Goal: Task Accomplishment & Management: Complete application form

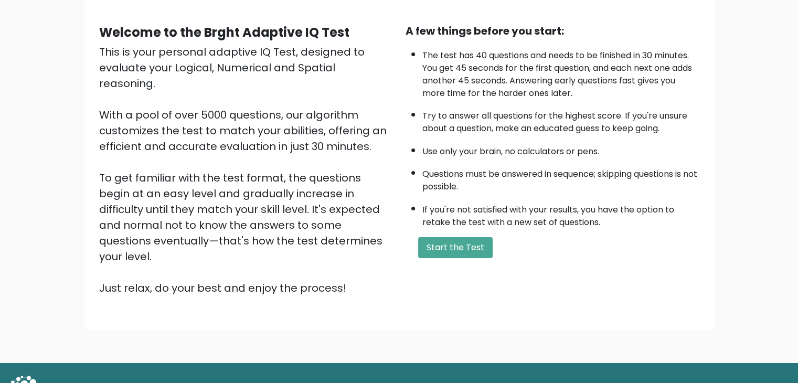
scroll to position [81, 0]
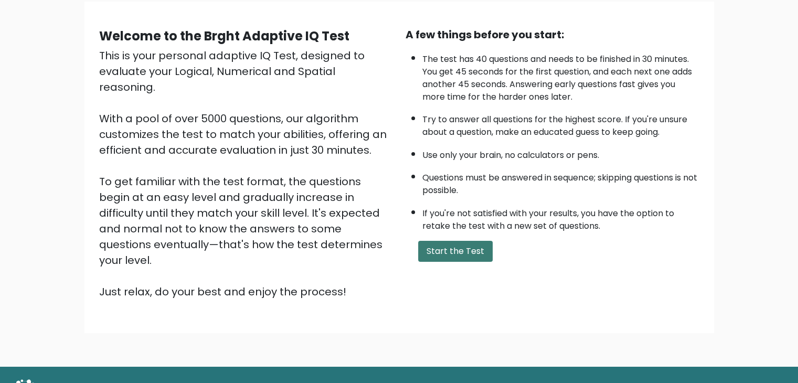
click at [441, 244] on button "Start the Test" at bounding box center [455, 251] width 75 height 21
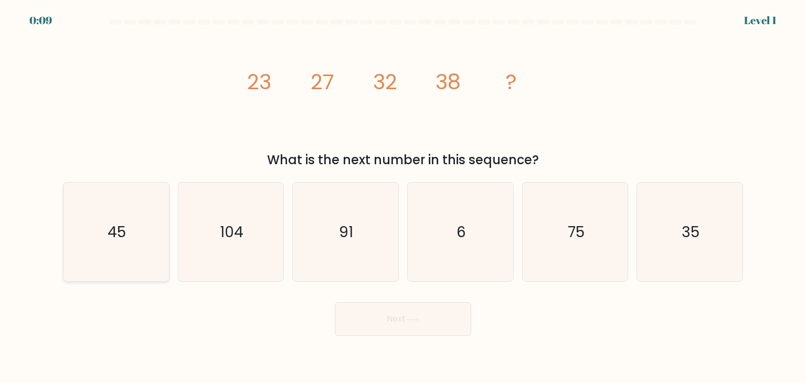
click at [99, 240] on icon "45" at bounding box center [116, 232] width 99 height 99
click at [403, 197] on input "a. 45" at bounding box center [403, 194] width 1 height 5
radio input "true"
click at [389, 315] on button "Next" at bounding box center [403, 319] width 136 height 34
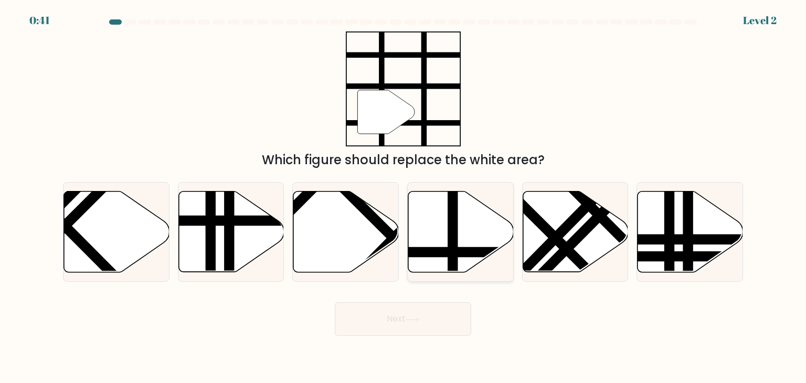
click at [453, 220] on line at bounding box center [453, 189] width 0 height 213
click at [404, 197] on input "d." at bounding box center [403, 194] width 1 height 5
radio input "true"
click at [414, 307] on button "Next" at bounding box center [403, 319] width 136 height 34
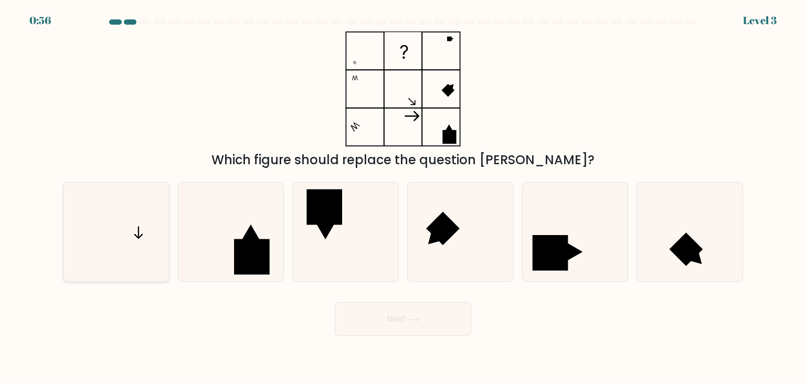
click at [139, 213] on icon at bounding box center [116, 232] width 99 height 99
click at [403, 197] on input "a." at bounding box center [403, 194] width 1 height 5
radio input "true"
click at [404, 318] on button "Next" at bounding box center [403, 319] width 136 height 34
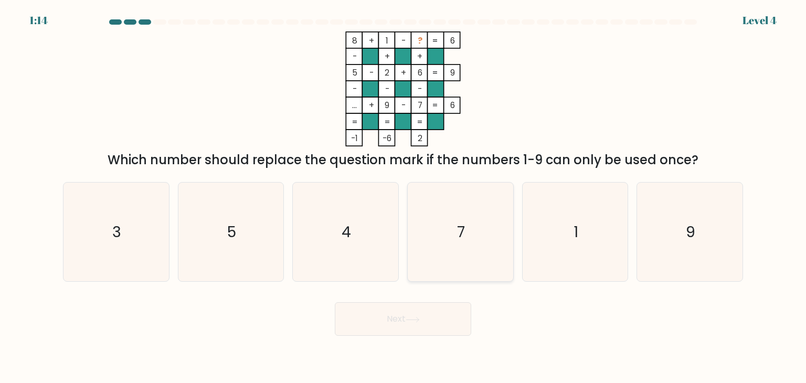
click at [468, 209] on icon "7" at bounding box center [460, 232] width 99 height 99
click at [404, 197] on input "d. 7" at bounding box center [403, 194] width 1 height 5
radio input "true"
click at [414, 325] on button "Next" at bounding box center [403, 319] width 136 height 34
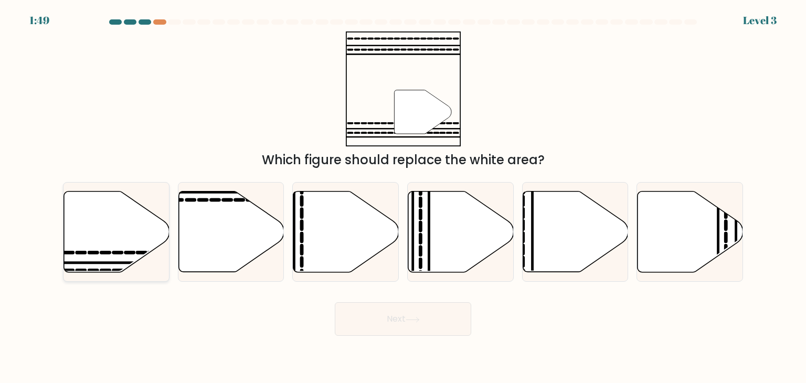
click at [121, 247] on icon at bounding box center [117, 232] width 106 height 81
click at [403, 197] on input "a." at bounding box center [403, 194] width 1 height 5
radio input "true"
click at [362, 325] on button "Next" at bounding box center [403, 319] width 136 height 34
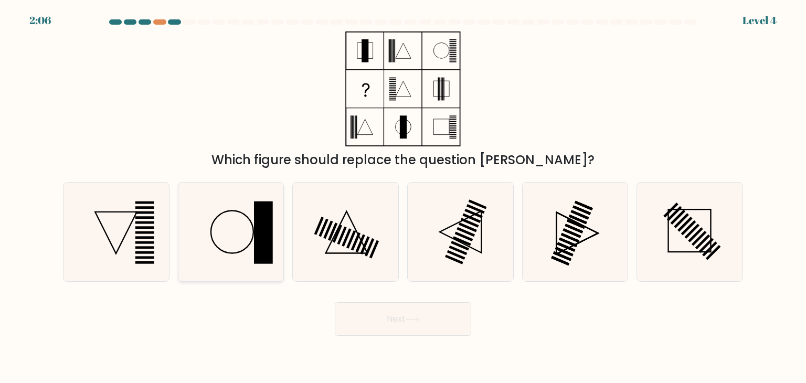
click at [248, 222] on icon at bounding box center [231, 232] width 99 height 99
click at [403, 197] on input "b." at bounding box center [403, 194] width 1 height 5
radio input "true"
click at [385, 320] on button "Next" at bounding box center [403, 319] width 136 height 34
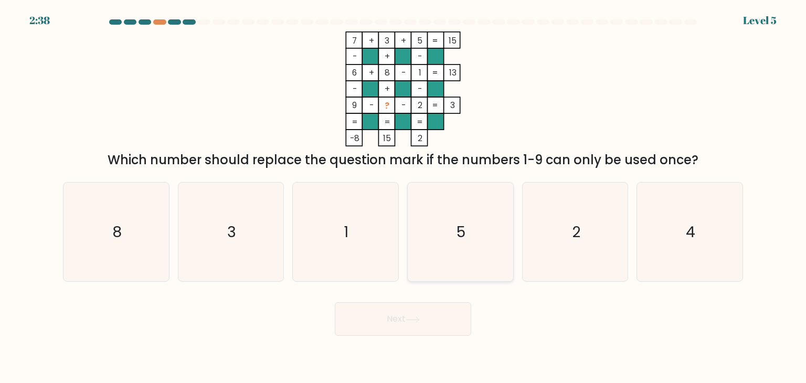
click at [451, 225] on icon "5" at bounding box center [460, 232] width 99 height 99
click at [404, 197] on input "d. 5" at bounding box center [403, 194] width 1 height 5
radio input "true"
click at [431, 318] on button "Next" at bounding box center [403, 319] width 136 height 34
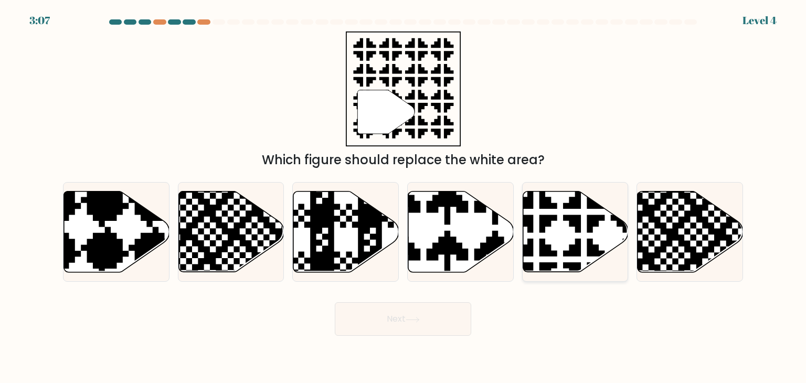
click at [573, 238] on icon at bounding box center [576, 232] width 106 height 81
click at [404, 197] on input "e." at bounding box center [403, 194] width 1 height 5
radio input "true"
click at [423, 323] on button "Next" at bounding box center [403, 319] width 136 height 34
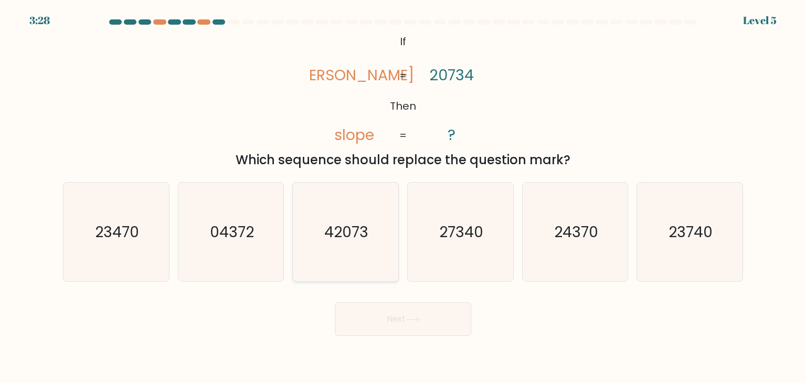
click at [365, 225] on text "42073" at bounding box center [347, 232] width 44 height 21
click at [403, 197] on input "c. 42073" at bounding box center [403, 194] width 1 height 5
radio input "true"
click at [568, 223] on text "24370" at bounding box center [576, 232] width 44 height 21
click at [404, 197] on input "e. 24370" at bounding box center [403, 194] width 1 height 5
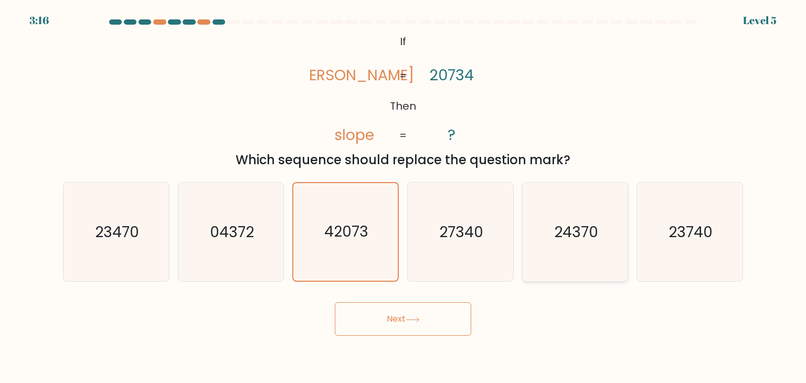
radio input "true"
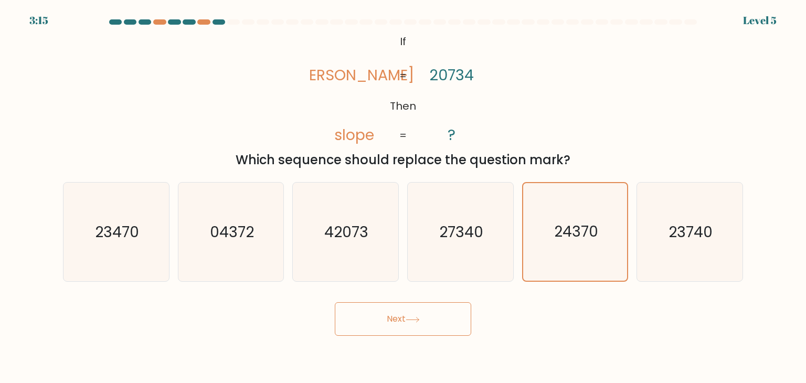
click at [436, 314] on button "Next" at bounding box center [403, 319] width 136 height 34
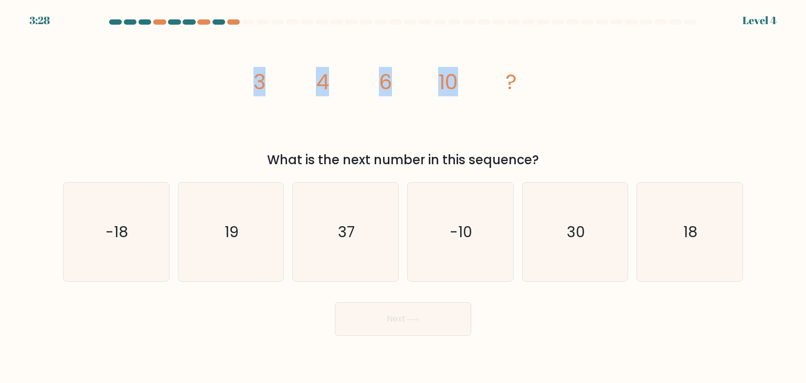
drag, startPoint x: 242, startPoint y: 81, endPoint x: 505, endPoint y: 98, distance: 263.5
click at [505, 98] on div "image/svg+xml 3 4 6 10 ? What is the next number in this sequence?" at bounding box center [403, 100] width 693 height 138
click at [505, 98] on icon "image/svg+xml 3 4 6 10 ?" at bounding box center [403, 88] width 315 height 115
click at [660, 225] on icon "18" at bounding box center [689, 232] width 99 height 99
click at [404, 197] on input "f. 18" at bounding box center [403, 194] width 1 height 5
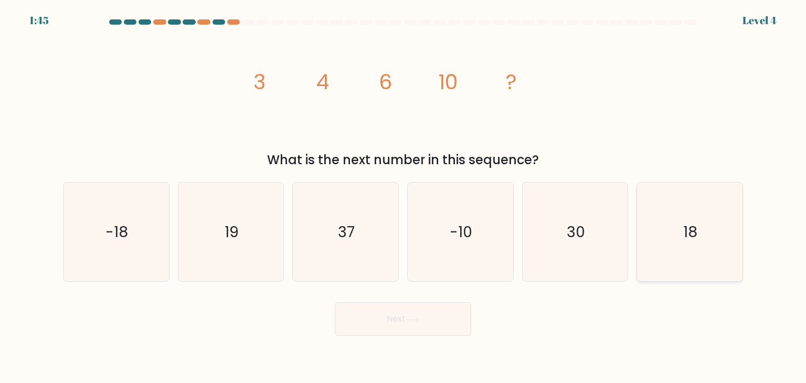
radio input "true"
click at [425, 321] on button "Next" at bounding box center [403, 319] width 136 height 34
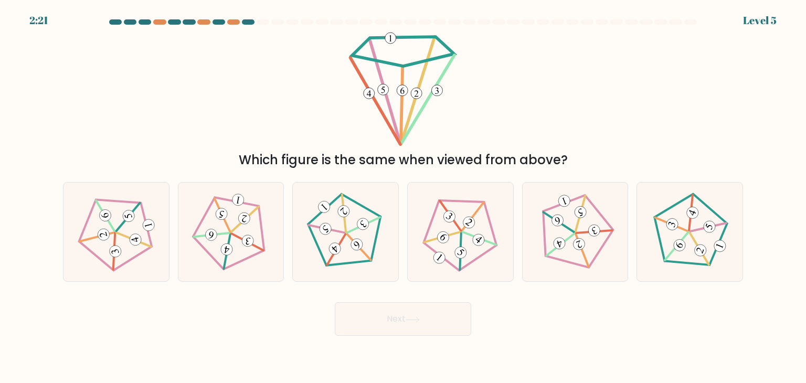
click at [425, 321] on button "Next" at bounding box center [403, 319] width 136 height 34
click at [297, 320] on div "Next" at bounding box center [403, 314] width 693 height 41
click at [361, 219] on 163 at bounding box center [363, 224] width 16 height 16
click at [403, 197] on input "c." at bounding box center [403, 194] width 1 height 5
radio input "true"
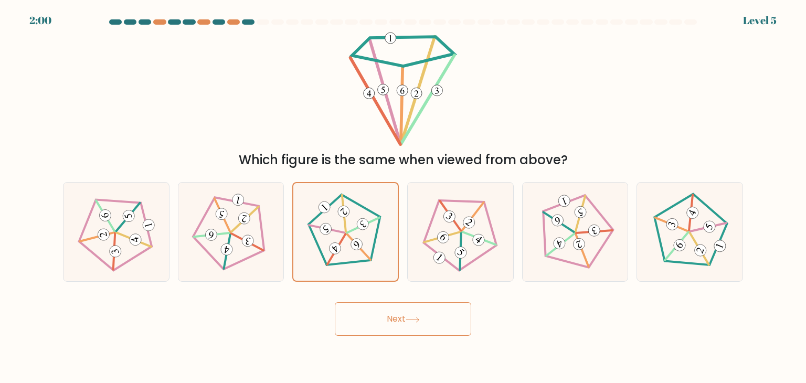
click at [361, 331] on button "Next" at bounding box center [403, 319] width 136 height 34
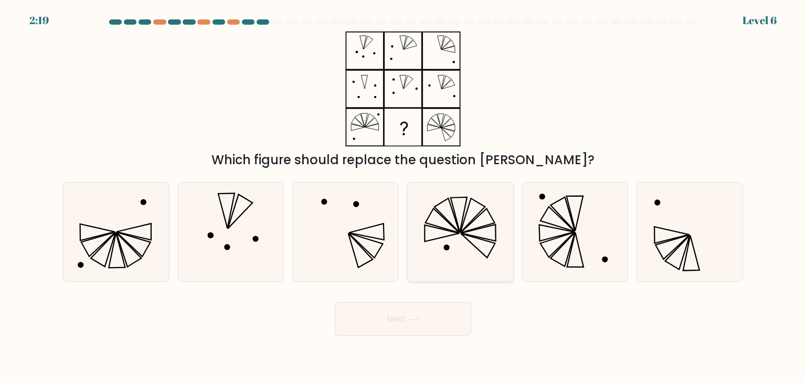
click at [480, 244] on icon at bounding box center [460, 232] width 99 height 99
click at [404, 197] on input "d." at bounding box center [403, 194] width 1 height 5
radio input "true"
click at [412, 321] on icon at bounding box center [413, 320] width 14 height 6
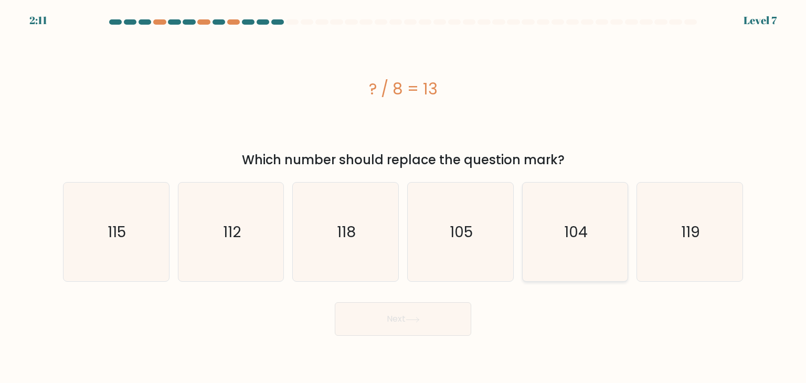
click at [547, 208] on icon "104" at bounding box center [575, 232] width 99 height 99
click at [404, 197] on input "e. 104" at bounding box center [403, 194] width 1 height 5
radio input "true"
click at [406, 332] on button "Next" at bounding box center [403, 319] width 136 height 34
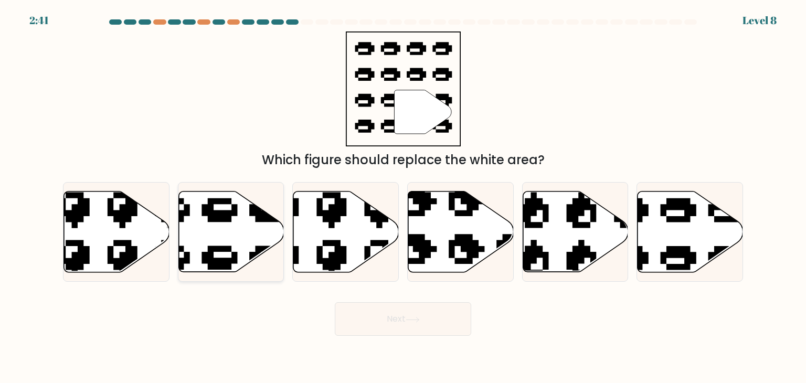
click at [215, 227] on icon at bounding box center [231, 232] width 106 height 81
click at [403, 197] on input "b." at bounding box center [403, 194] width 1 height 5
radio input "true"
click at [367, 320] on button "Next" at bounding box center [403, 319] width 136 height 34
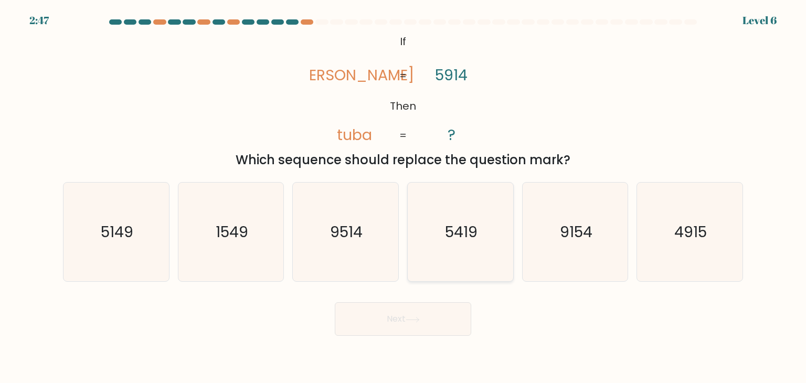
click at [456, 229] on text "5419" at bounding box center [461, 232] width 33 height 21
click at [404, 197] on input "d. 5419" at bounding box center [403, 194] width 1 height 5
radio input "true"
click at [429, 331] on button "Next" at bounding box center [403, 319] width 136 height 34
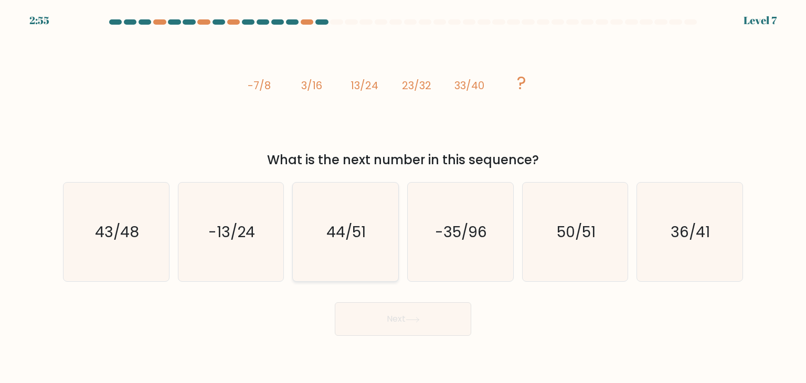
click at [360, 234] on text "44/51" at bounding box center [346, 232] width 39 height 21
click at [403, 197] on input "c. 44/51" at bounding box center [403, 194] width 1 height 5
radio input "true"
click at [89, 218] on icon "43/48" at bounding box center [116, 232] width 99 height 99
click at [403, 197] on input "a. 43/48" at bounding box center [403, 194] width 1 height 5
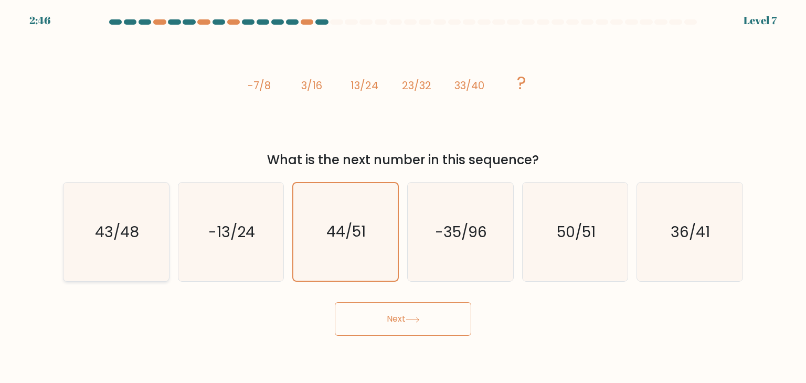
radio input "true"
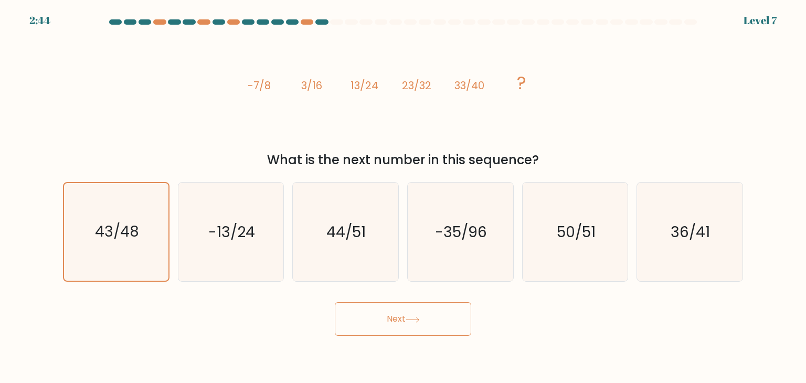
click at [394, 320] on button "Next" at bounding box center [403, 319] width 136 height 34
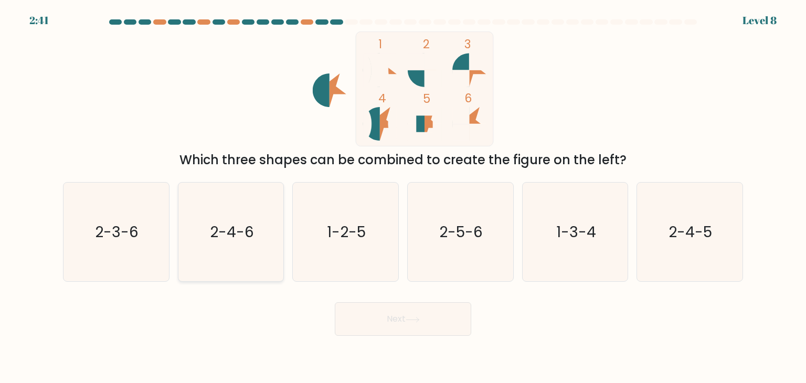
click at [265, 224] on icon "2-4-6" at bounding box center [231, 232] width 99 height 99
click at [403, 197] on input "b. 2-4-6" at bounding box center [403, 194] width 1 height 5
radio input "true"
click at [368, 327] on button "Next" at bounding box center [403, 319] width 136 height 34
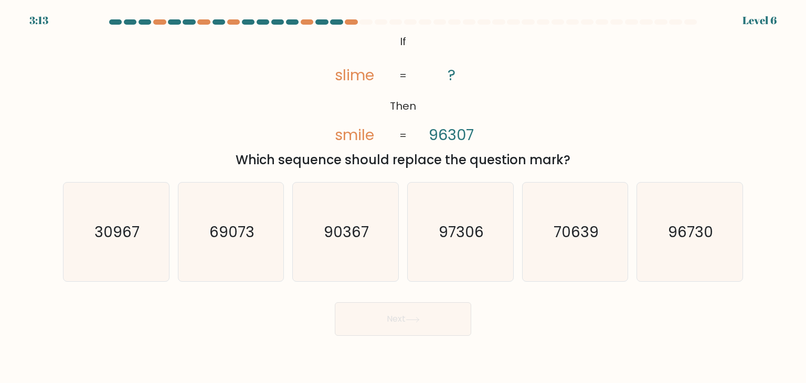
click at [343, 78] on tspan "slime" at bounding box center [354, 75] width 39 height 21
click at [374, 237] on icon "90367" at bounding box center [345, 232] width 99 height 99
click at [403, 197] on input "c. 90367" at bounding box center [403, 194] width 1 height 5
radio input "true"
click at [390, 319] on button "Next" at bounding box center [403, 319] width 136 height 34
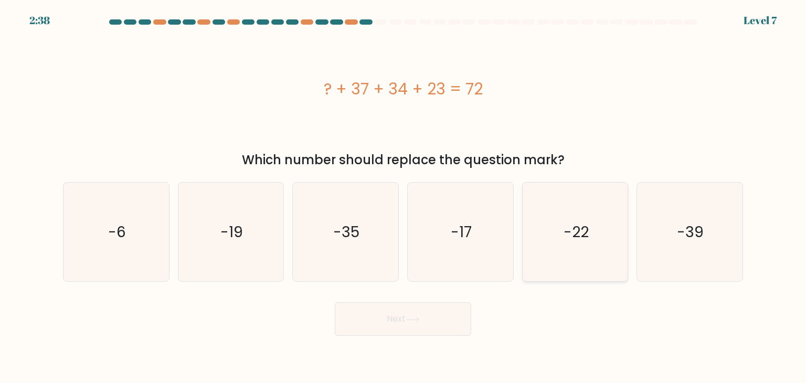
click at [555, 229] on icon "-22" at bounding box center [575, 232] width 99 height 99
click at [404, 197] on input "e. -22" at bounding box center [403, 194] width 1 height 5
radio input "true"
click at [394, 323] on button "Next" at bounding box center [403, 319] width 136 height 34
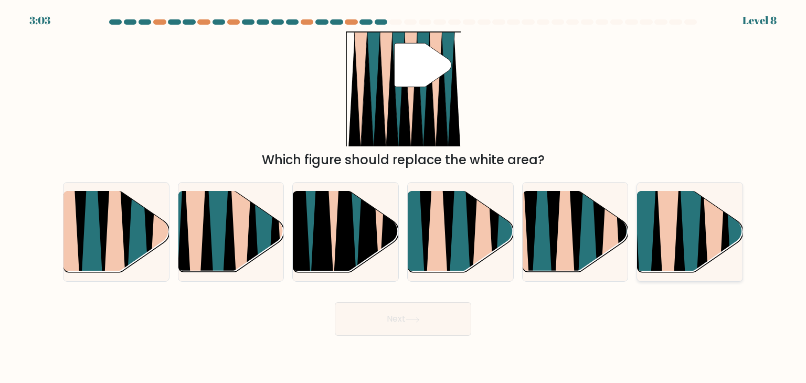
click at [655, 210] on icon at bounding box center [646, 276] width 24 height 211
click at [404, 197] on input "f." at bounding box center [403, 194] width 1 height 5
radio input "true"
click at [410, 329] on button "Next" at bounding box center [403, 319] width 136 height 34
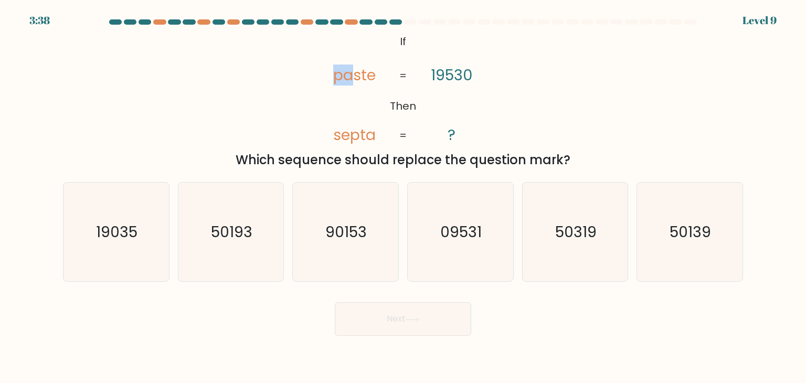
drag, startPoint x: 349, startPoint y: 92, endPoint x: 286, endPoint y: 104, distance: 64.7
click at [286, 104] on div "@import url('https://fonts.googleapis.com/css?family=Abril+Fatface:400,100,100i…" at bounding box center [403, 100] width 693 height 138
click at [680, 210] on icon "50139" at bounding box center [689, 232] width 99 height 99
click at [404, 197] on input "f. 50139" at bounding box center [403, 194] width 1 height 5
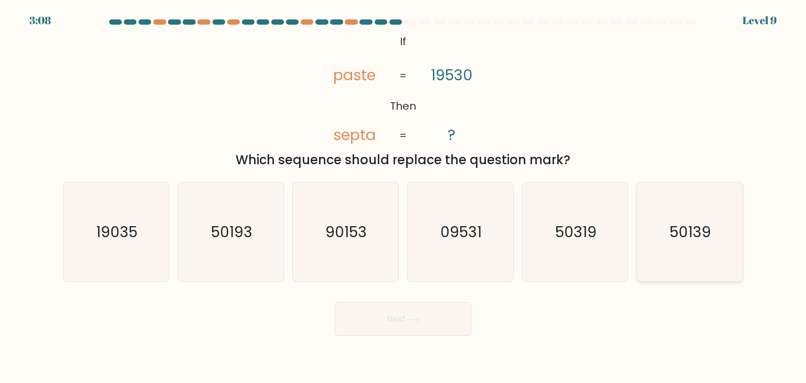
radio input "true"
click at [405, 315] on button "Next" at bounding box center [403, 319] width 136 height 34
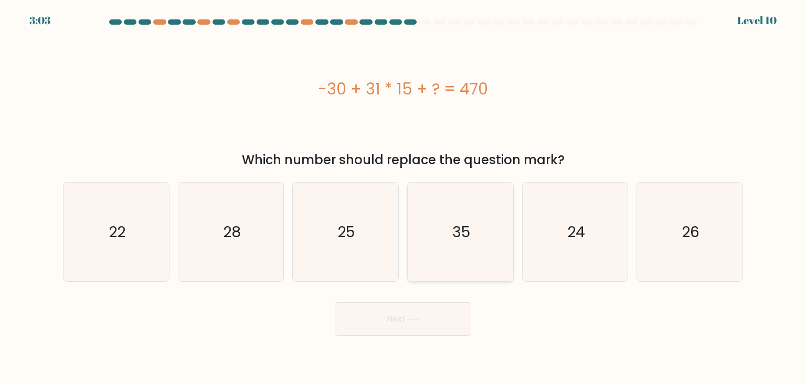
click at [462, 224] on text "35" at bounding box center [461, 232] width 18 height 21
click at [404, 197] on input "d. 35" at bounding box center [403, 194] width 1 height 5
radio input "true"
click at [419, 309] on button "Next" at bounding box center [403, 319] width 136 height 34
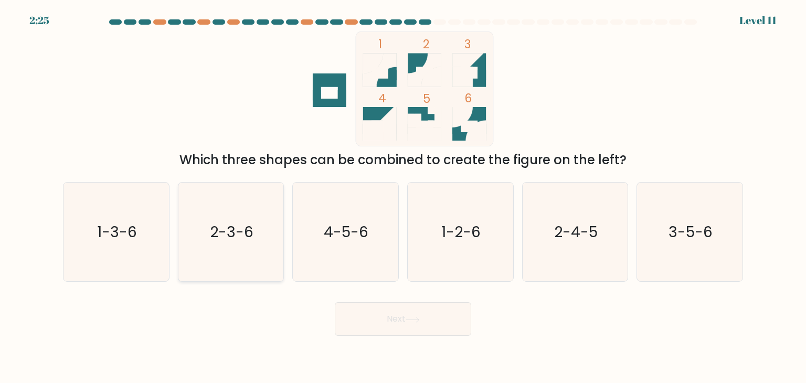
click at [234, 245] on icon "2-3-6" at bounding box center [231, 232] width 99 height 99
click at [403, 197] on input "b. 2-3-6" at bounding box center [403, 194] width 1 height 5
radio input "true"
click at [368, 313] on button "Next" at bounding box center [403, 319] width 136 height 34
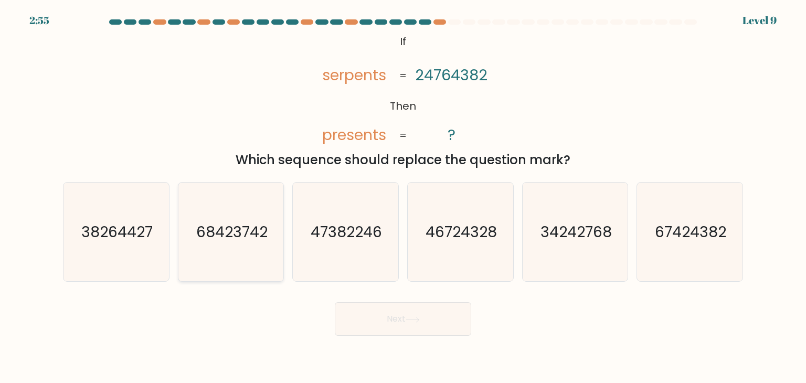
click at [195, 237] on icon "68423742" at bounding box center [231, 232] width 99 height 99
click at [403, 197] on input "b. 68423742" at bounding box center [403, 194] width 1 height 5
radio input "true"
click at [681, 198] on icon "67424382" at bounding box center [689, 232] width 99 height 99
click at [404, 197] on input "f. 67424382" at bounding box center [403, 194] width 1 height 5
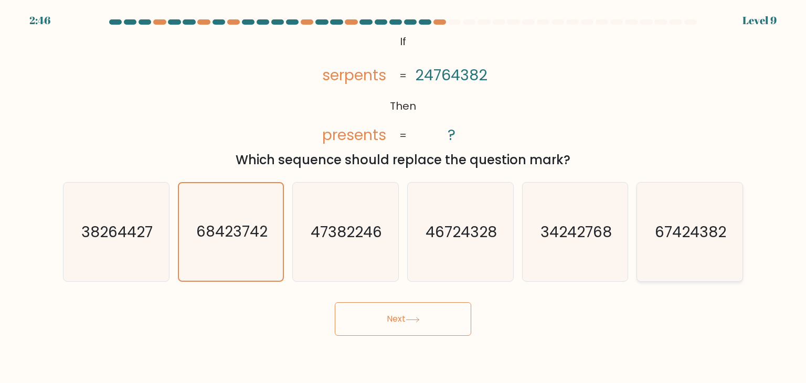
radio input "true"
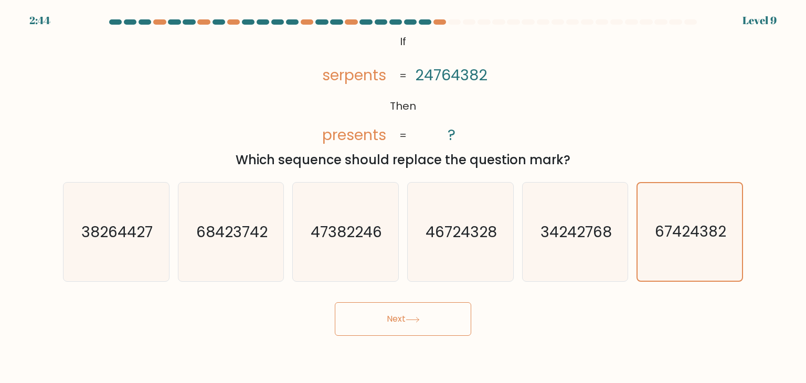
click at [378, 315] on button "Next" at bounding box center [403, 319] width 136 height 34
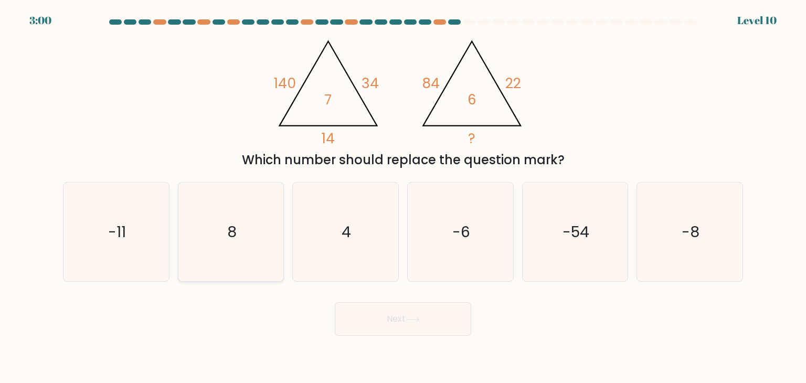
click at [255, 228] on icon "8" at bounding box center [231, 232] width 99 height 99
click at [403, 197] on input "b. 8" at bounding box center [403, 194] width 1 height 5
radio input "true"
click at [372, 247] on icon "4" at bounding box center [345, 232] width 99 height 99
click at [403, 197] on input "c. 4" at bounding box center [403, 194] width 1 height 5
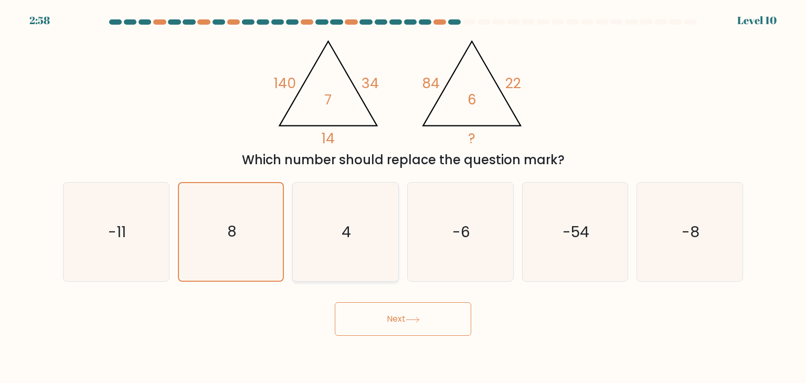
radio input "true"
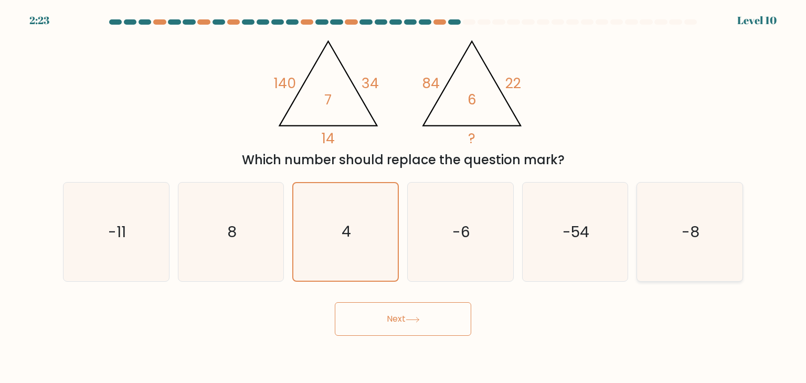
click at [683, 222] on text "-8" at bounding box center [691, 232] width 18 height 21
click at [404, 197] on input "f. -8" at bounding box center [403, 194] width 1 height 5
radio input "true"
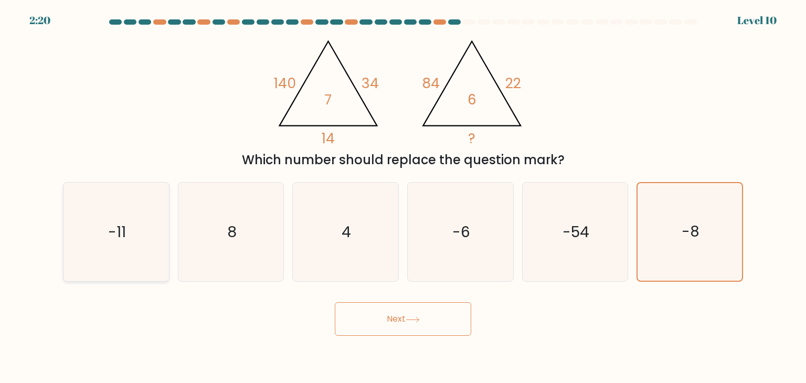
click at [147, 222] on icon "-11" at bounding box center [116, 232] width 99 height 99
click at [403, 197] on input "a. -11" at bounding box center [403, 194] width 1 height 5
radio input "true"
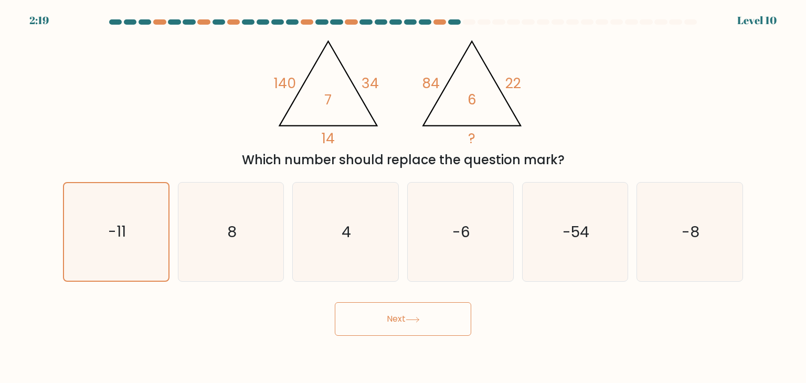
click at [398, 311] on button "Next" at bounding box center [403, 319] width 136 height 34
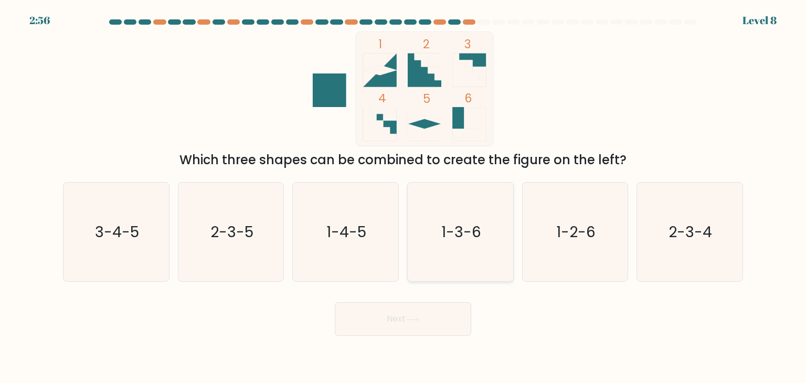
click at [462, 233] on text "1-3-6" at bounding box center [461, 232] width 40 height 21
click at [404, 197] on input "d. 1-3-6" at bounding box center [403, 194] width 1 height 5
radio input "true"
click at [433, 308] on button "Next" at bounding box center [403, 319] width 136 height 34
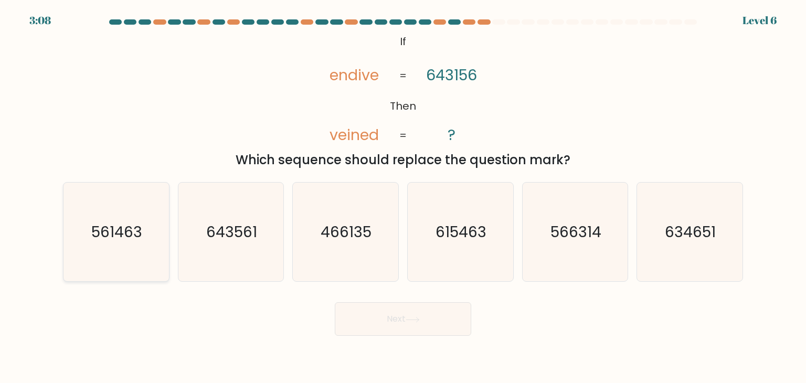
click at [67, 232] on icon "561463" at bounding box center [116, 232] width 99 height 99
click at [403, 197] on input "a. 561463" at bounding box center [403, 194] width 1 height 5
radio input "true"
click at [378, 311] on button "Next" at bounding box center [403, 319] width 136 height 34
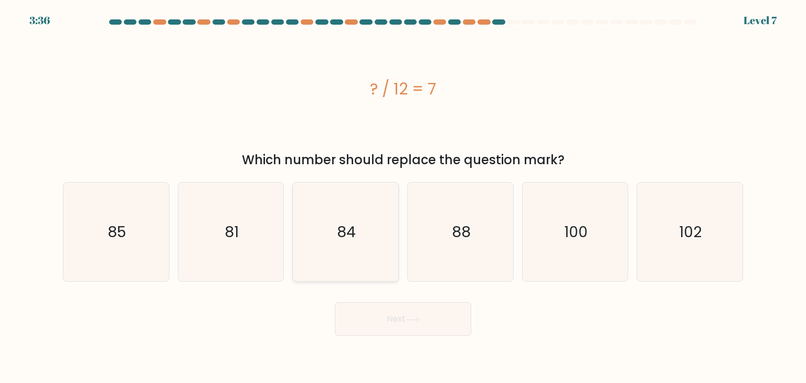
click at [349, 215] on icon "84" at bounding box center [345, 232] width 99 height 99
click at [403, 197] on input "c. 84" at bounding box center [403, 194] width 1 height 5
radio input "true"
click at [407, 314] on button "Next" at bounding box center [403, 319] width 136 height 34
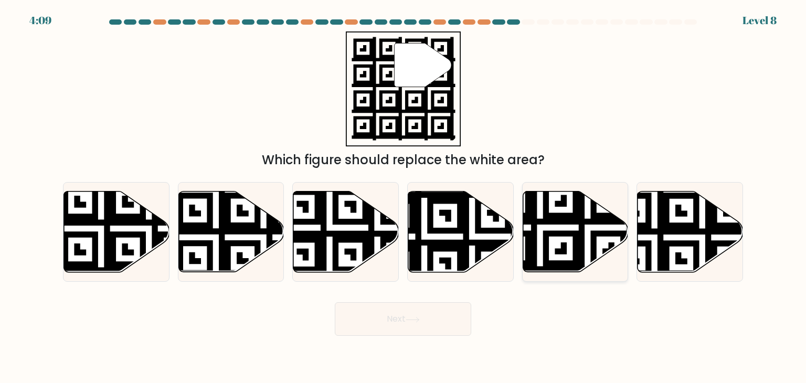
click at [562, 227] on icon at bounding box center [576, 232] width 106 height 81
click at [404, 197] on input "e." at bounding box center [403, 194] width 1 height 5
radio input "true"
click at [406, 307] on button "Next" at bounding box center [403, 319] width 136 height 34
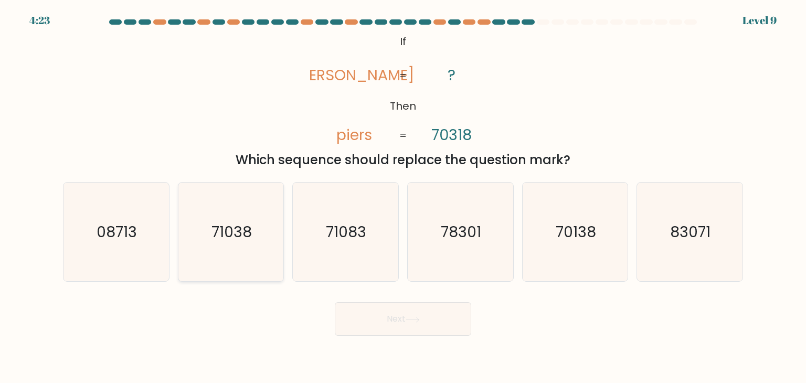
click at [233, 223] on text "71038" at bounding box center [232, 232] width 40 height 21
click at [403, 197] on input "b. 71038" at bounding box center [403, 194] width 1 height 5
radio input "true"
click at [388, 315] on button "Next" at bounding box center [403, 319] width 136 height 34
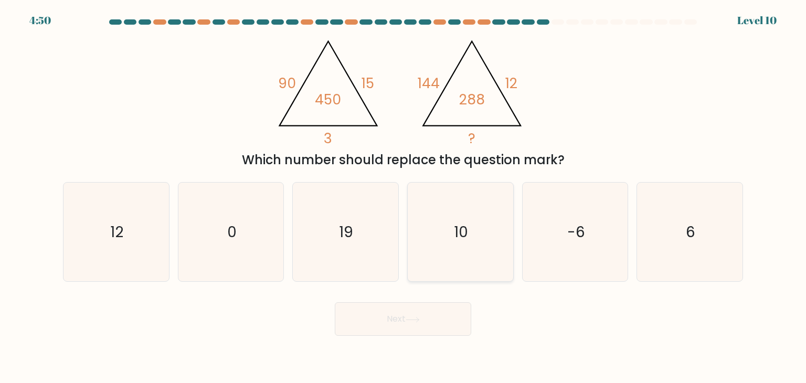
click at [452, 215] on icon "10" at bounding box center [460, 232] width 99 height 99
click at [404, 197] on input "d. 10" at bounding box center [403, 194] width 1 height 5
radio input "true"
click at [424, 318] on button "Next" at bounding box center [403, 319] width 136 height 34
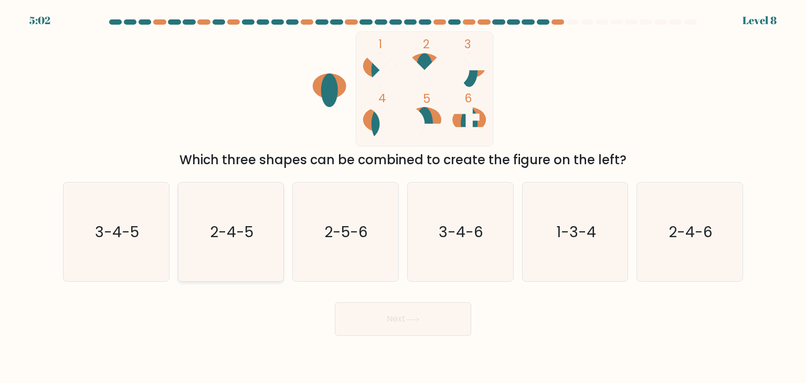
click at [244, 224] on text "2-4-5" at bounding box center [232, 232] width 44 height 21
click at [403, 197] on input "b. 2-4-5" at bounding box center [403, 194] width 1 height 5
radio input "true"
click at [383, 316] on button "Next" at bounding box center [403, 319] width 136 height 34
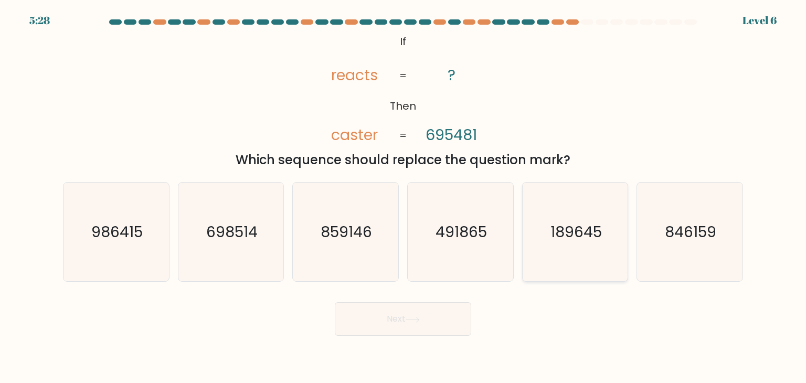
click at [564, 226] on text "189645" at bounding box center [576, 232] width 51 height 21
click at [404, 197] on input "e. 189645" at bounding box center [403, 194] width 1 height 5
radio input "true"
click at [392, 324] on button "Next" at bounding box center [403, 319] width 136 height 34
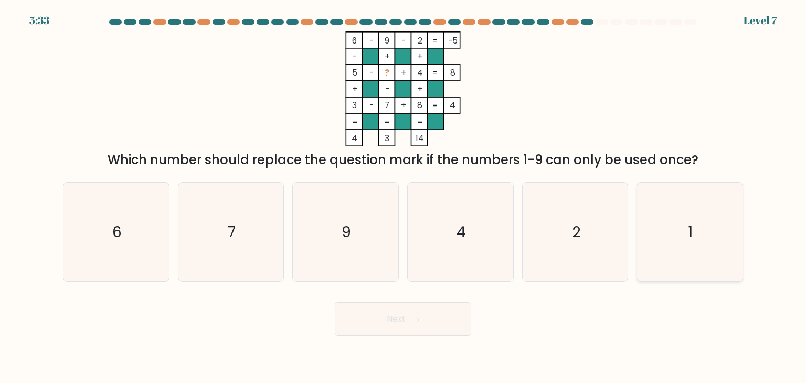
click at [708, 249] on icon "1" at bounding box center [689, 232] width 99 height 99
click at [404, 197] on input "f. 1" at bounding box center [403, 194] width 1 height 5
radio input "true"
click at [420, 320] on icon at bounding box center [413, 320] width 14 height 6
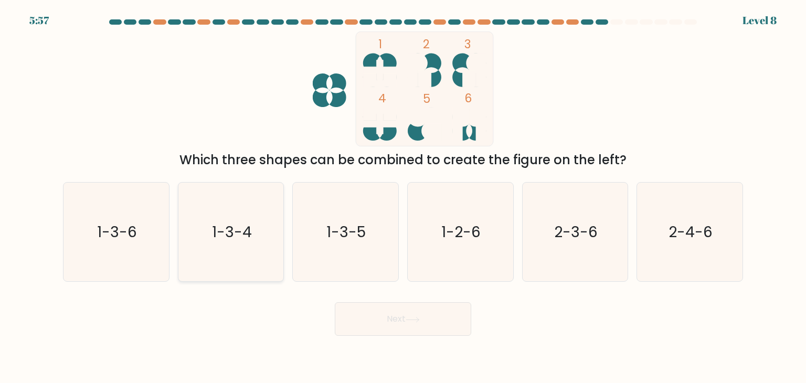
click at [239, 212] on icon "1-3-4" at bounding box center [231, 232] width 99 height 99
click at [403, 197] on input "b. 1-3-4" at bounding box center [403, 194] width 1 height 5
radio input "true"
click at [583, 222] on text "2-3-6" at bounding box center [576, 232] width 44 height 21
click at [404, 197] on input "e. 2-3-6" at bounding box center [403, 194] width 1 height 5
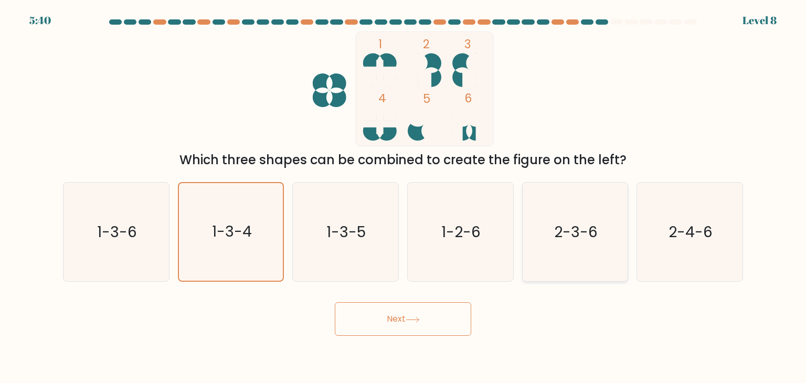
radio input "true"
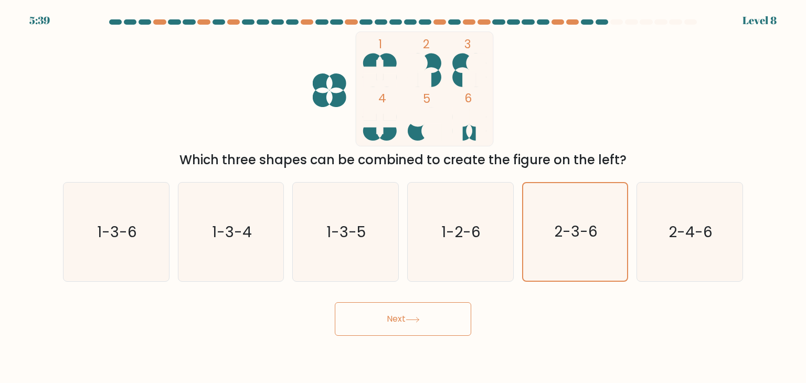
click at [414, 322] on icon at bounding box center [413, 320] width 14 height 6
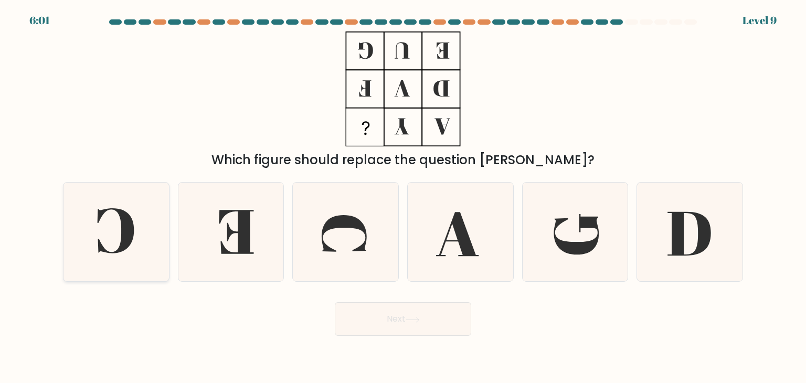
click at [126, 244] on icon at bounding box center [116, 230] width 37 height 45
click at [403, 197] on input "a." at bounding box center [403, 194] width 1 height 5
radio input "true"
click at [388, 325] on button "Next" at bounding box center [403, 319] width 136 height 34
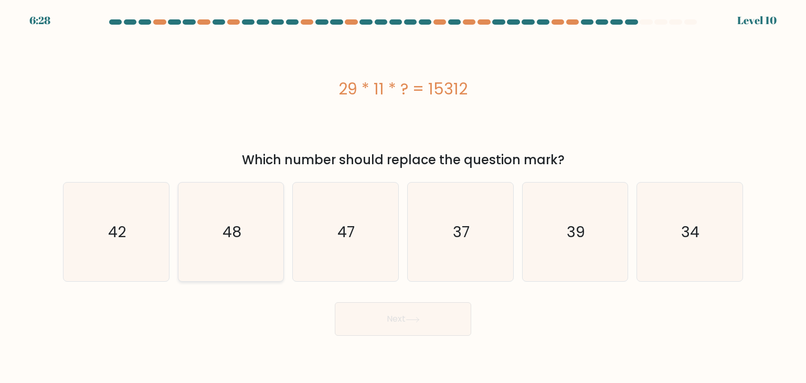
click at [193, 256] on icon "48" at bounding box center [231, 232] width 99 height 99
click at [403, 197] on input "b. 48" at bounding box center [403, 194] width 1 height 5
radio input "true"
click at [428, 315] on button "Next" at bounding box center [403, 319] width 136 height 34
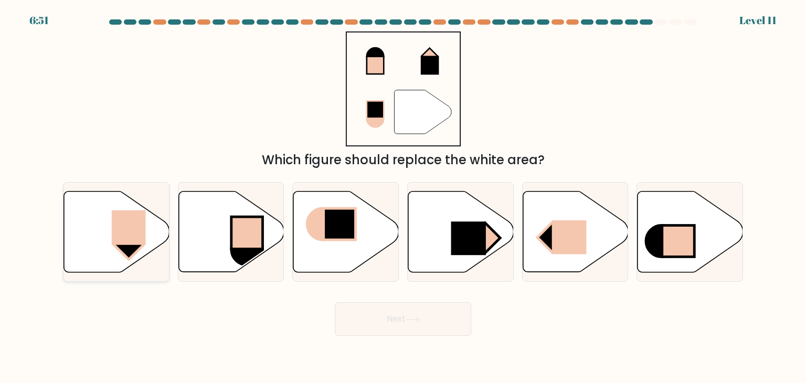
click at [118, 225] on rect at bounding box center [129, 227] width 34 height 35
click at [403, 197] on input "a." at bounding box center [403, 194] width 1 height 5
radio input "true"
click at [402, 315] on button "Next" at bounding box center [403, 319] width 136 height 34
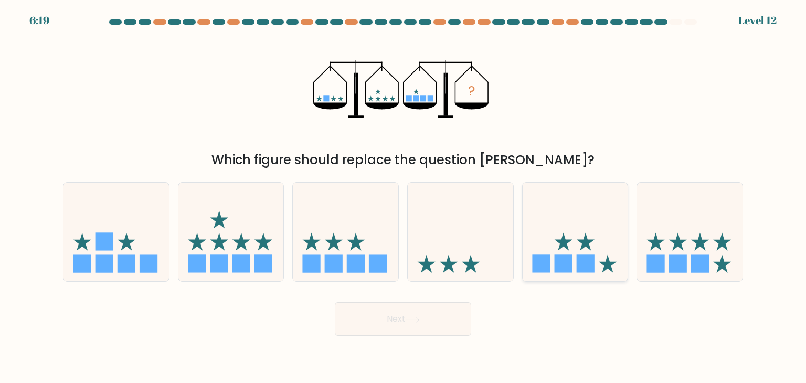
click at [542, 259] on rect at bounding box center [541, 264] width 18 height 18
click at [404, 197] on input "e." at bounding box center [403, 194] width 1 height 5
radio input "true"
click at [431, 316] on button "Next" at bounding box center [403, 319] width 136 height 34
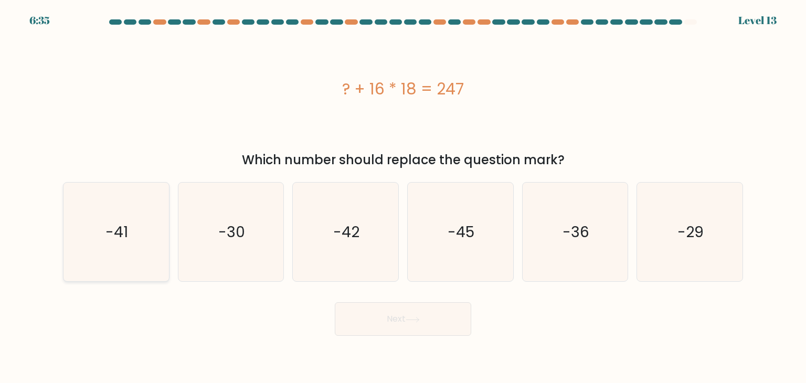
click at [129, 204] on icon "-41" at bounding box center [116, 232] width 99 height 99
click at [403, 197] on input "a. -41" at bounding box center [403, 194] width 1 height 5
radio input "true"
click at [391, 323] on button "Next" at bounding box center [403, 319] width 136 height 34
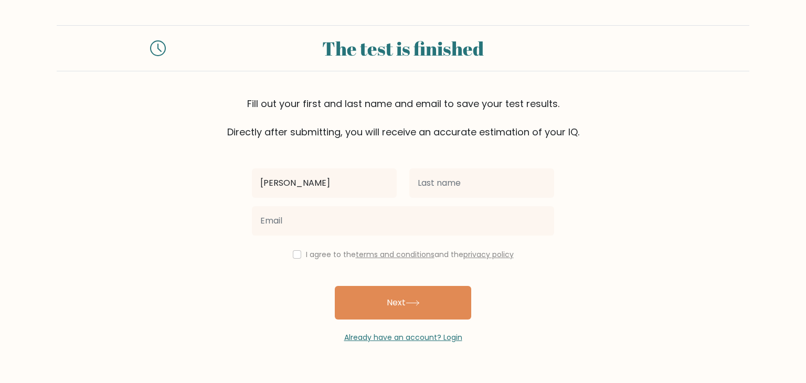
type input "[PERSON_NAME]"
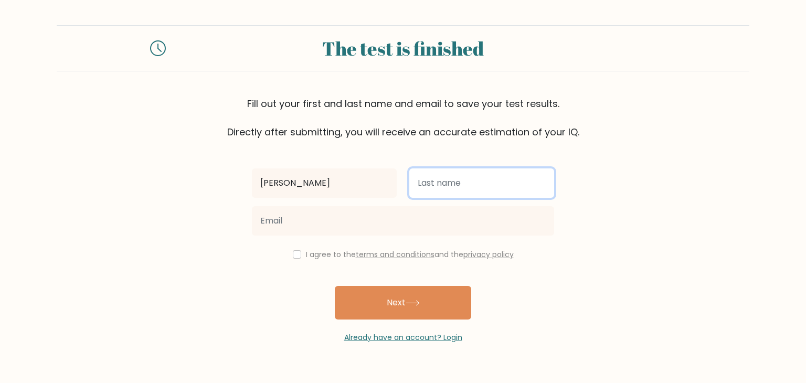
click at [443, 184] on input "text" at bounding box center [481, 182] width 145 height 29
type input "Flora"
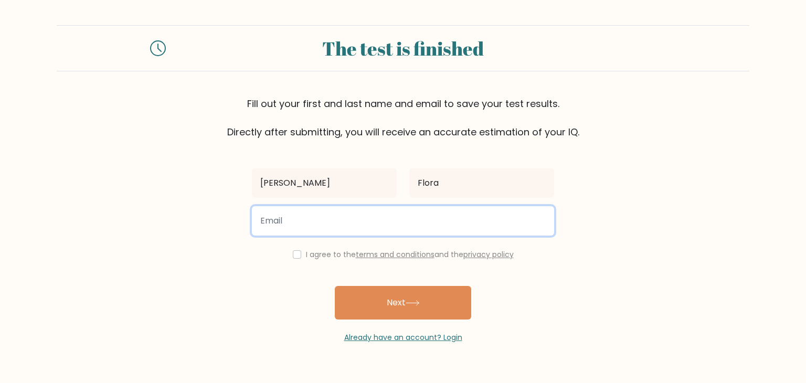
click at [375, 219] on input "email" at bounding box center [403, 220] width 302 height 29
type input "florajohnlouie3@gmail.com"
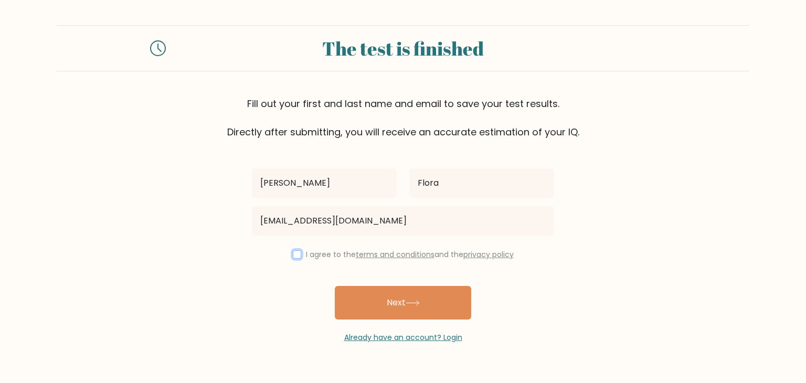
click at [293, 255] on input "checkbox" at bounding box center [297, 254] width 8 height 8
checkbox input "true"
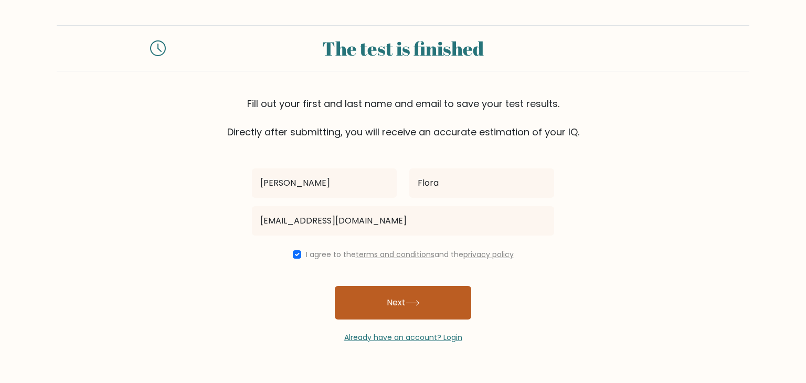
click at [391, 298] on button "Next" at bounding box center [403, 303] width 136 height 34
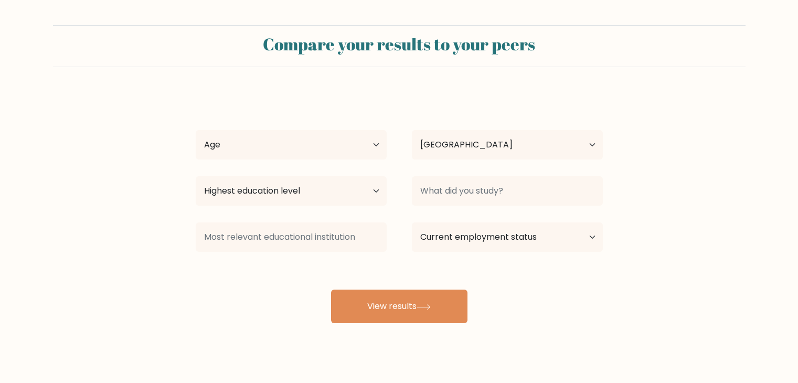
select select "PH"
click at [260, 135] on select "Age Under 18 years old 18-24 years old 25-34 years old 35-44 years old 45-54 ye…" at bounding box center [291, 144] width 191 height 29
select select "18_24"
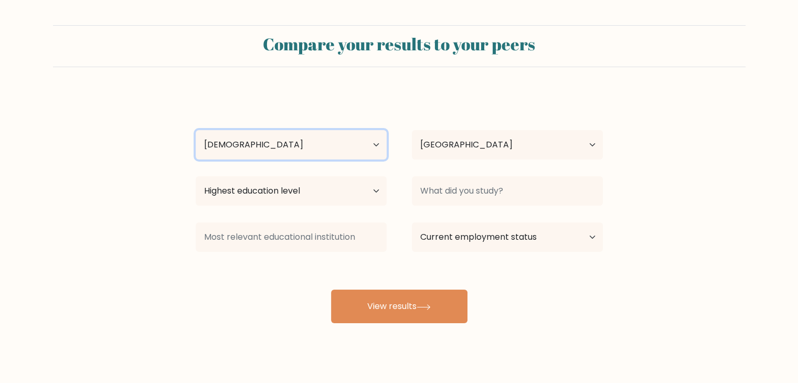
click at [196, 130] on select "Age Under 18 years old 18-24 years old 25-34 years old 35-44 years old 45-54 ye…" at bounding box center [291, 144] width 191 height 29
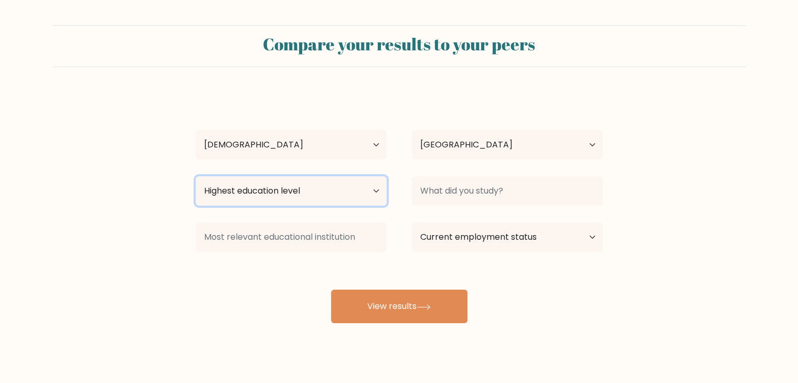
click at [259, 195] on select "Highest education level No schooling Primary Lower Secondary Upper Secondary Oc…" at bounding box center [291, 190] width 191 height 29
select select "bachelors_degree"
click at [196, 176] on select "Highest education level No schooling Primary Lower Secondary Upper Secondary Oc…" at bounding box center [291, 190] width 191 height 29
click at [288, 183] on select "Highest education level No schooling Primary Lower Secondary Upper Secondary Oc…" at bounding box center [291, 190] width 191 height 29
click at [196, 176] on select "Highest education level No schooling Primary Lower Secondary Upper Secondary Oc…" at bounding box center [291, 190] width 191 height 29
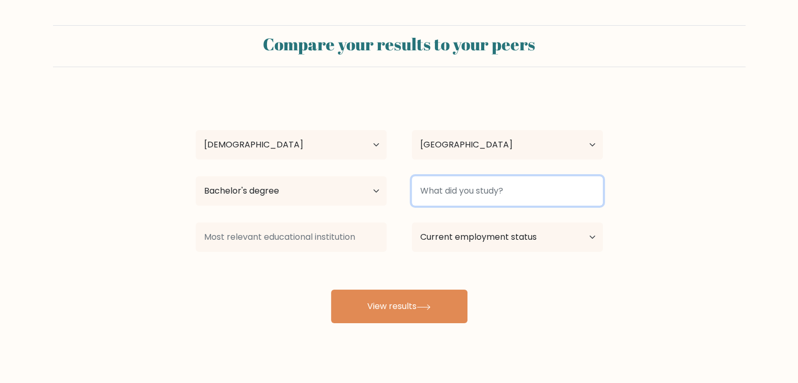
click at [466, 189] on input at bounding box center [507, 190] width 191 height 29
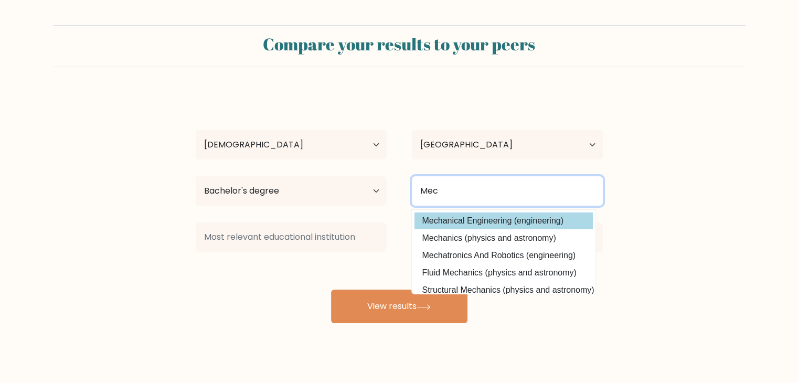
type input "Mec"
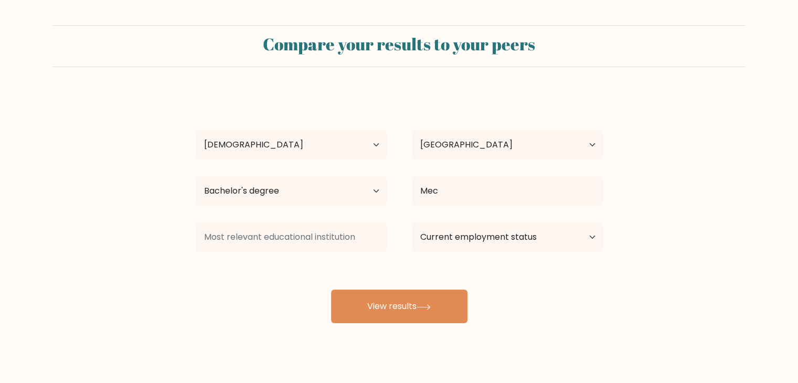
click at [467, 221] on div "John Louie Flora Age Under 18 years old 18-24 years old 25-34 years old 35-44 y…" at bounding box center [399, 207] width 420 height 231
click at [487, 238] on select "Current employment status Employed Student Retired Other / prefer not to answer" at bounding box center [507, 237] width 191 height 29
select select "other"
click at [412, 223] on select "Current employment status Employed Student Retired Other / prefer not to answer" at bounding box center [507, 237] width 191 height 29
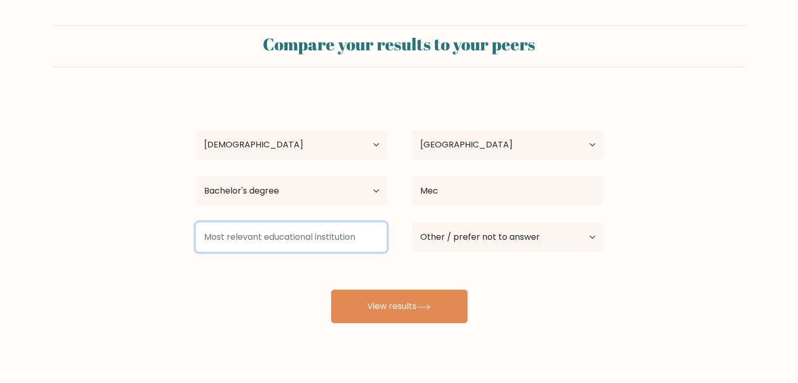
click at [338, 227] on input at bounding box center [291, 237] width 191 height 29
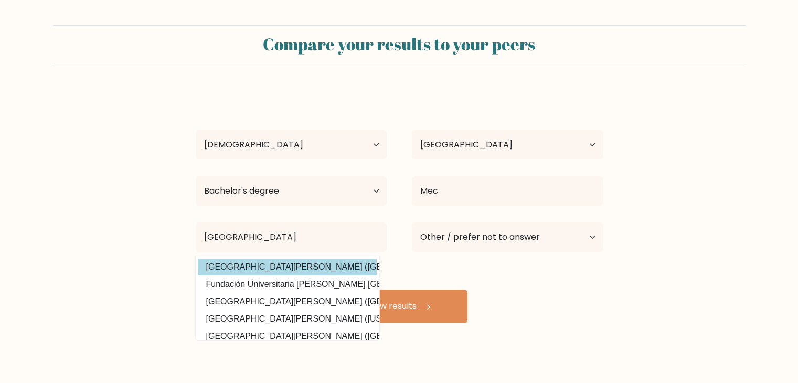
click at [303, 265] on div "John Louie Flora Age Under 18 years old 18-24 years old 25-34 years old 35-44 y…" at bounding box center [399, 207] width 420 height 231
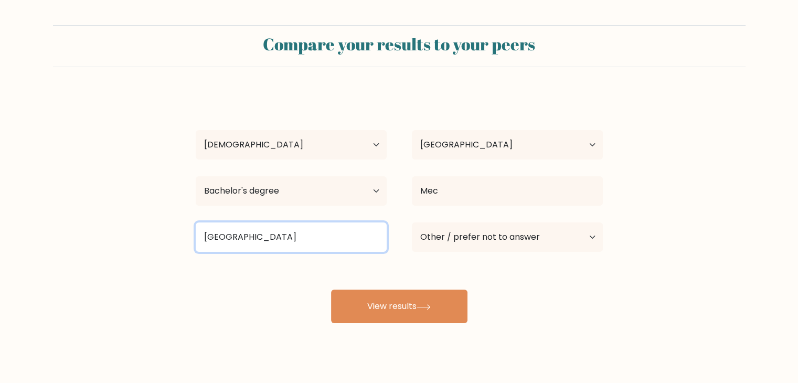
click at [297, 239] on input "Colegio San agust" at bounding box center [291, 237] width 191 height 29
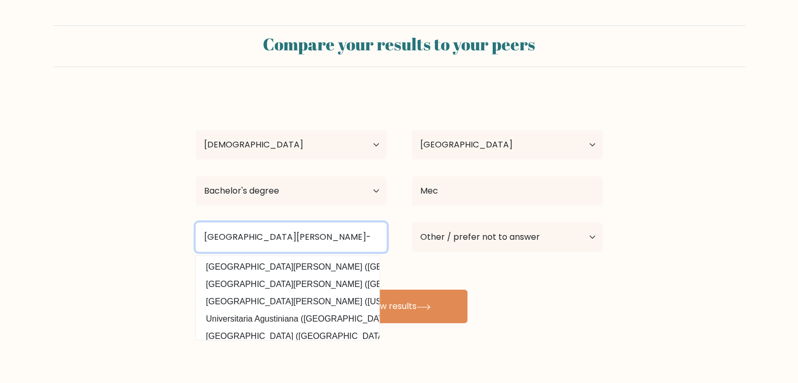
click at [259, 241] on input "Colegio San agustin-" at bounding box center [291, 237] width 191 height 29
click at [299, 236] on input "Colegio San Agustin-" at bounding box center [291, 237] width 191 height 29
type input "Colegio San Agustin-Bacolod"
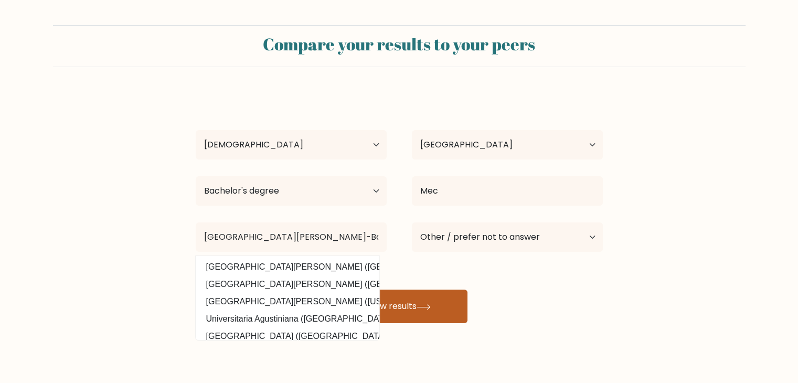
click at [446, 305] on button "View results" at bounding box center [399, 307] width 136 height 34
